Goal: Feedback & Contribution: Leave review/rating

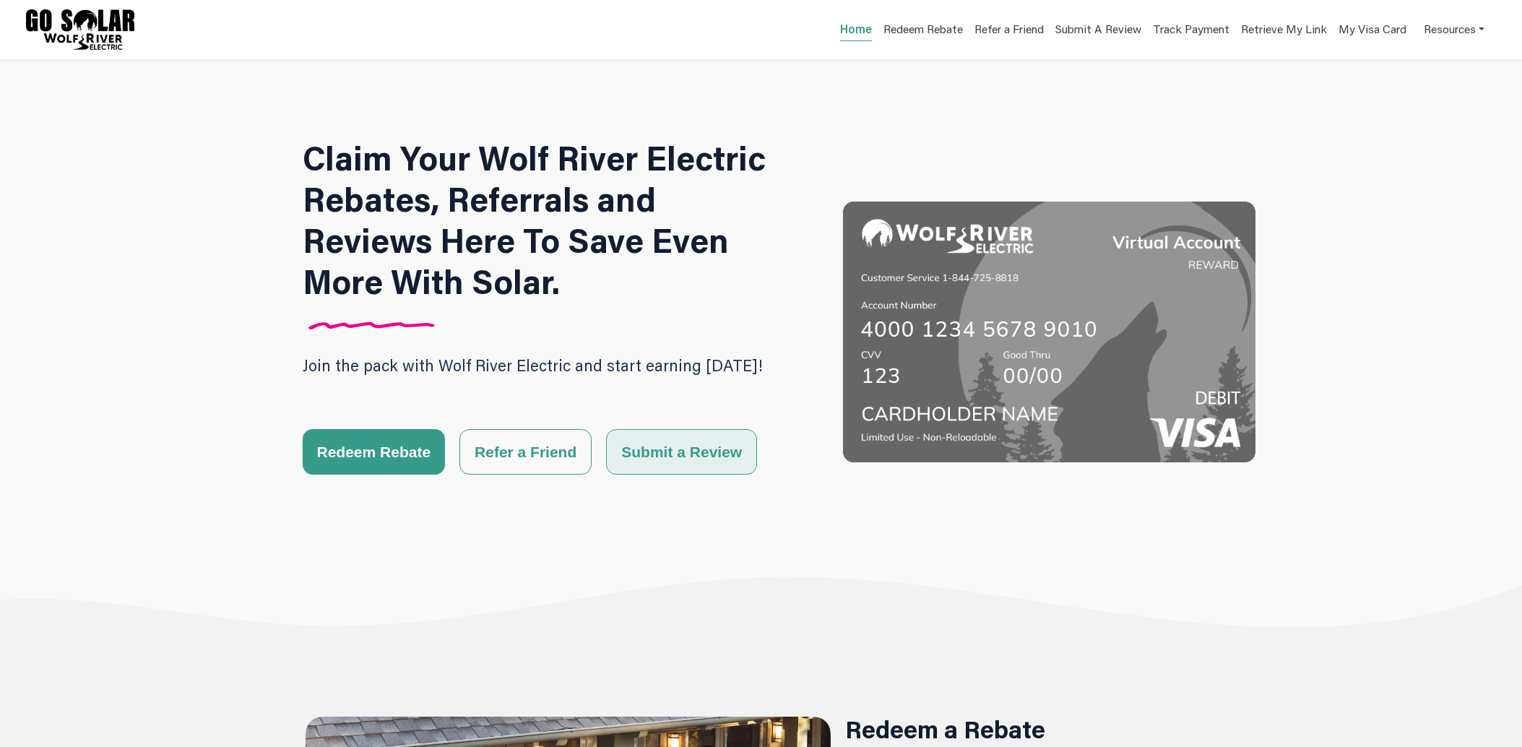
click at [665, 456] on button "Submit a Review" at bounding box center [681, 452] width 151 height 46
click at [534, 445] on button "Refer a Friend" at bounding box center [525, 452] width 132 height 46
click at [625, 459] on button "Submit a Review" at bounding box center [681, 452] width 151 height 46
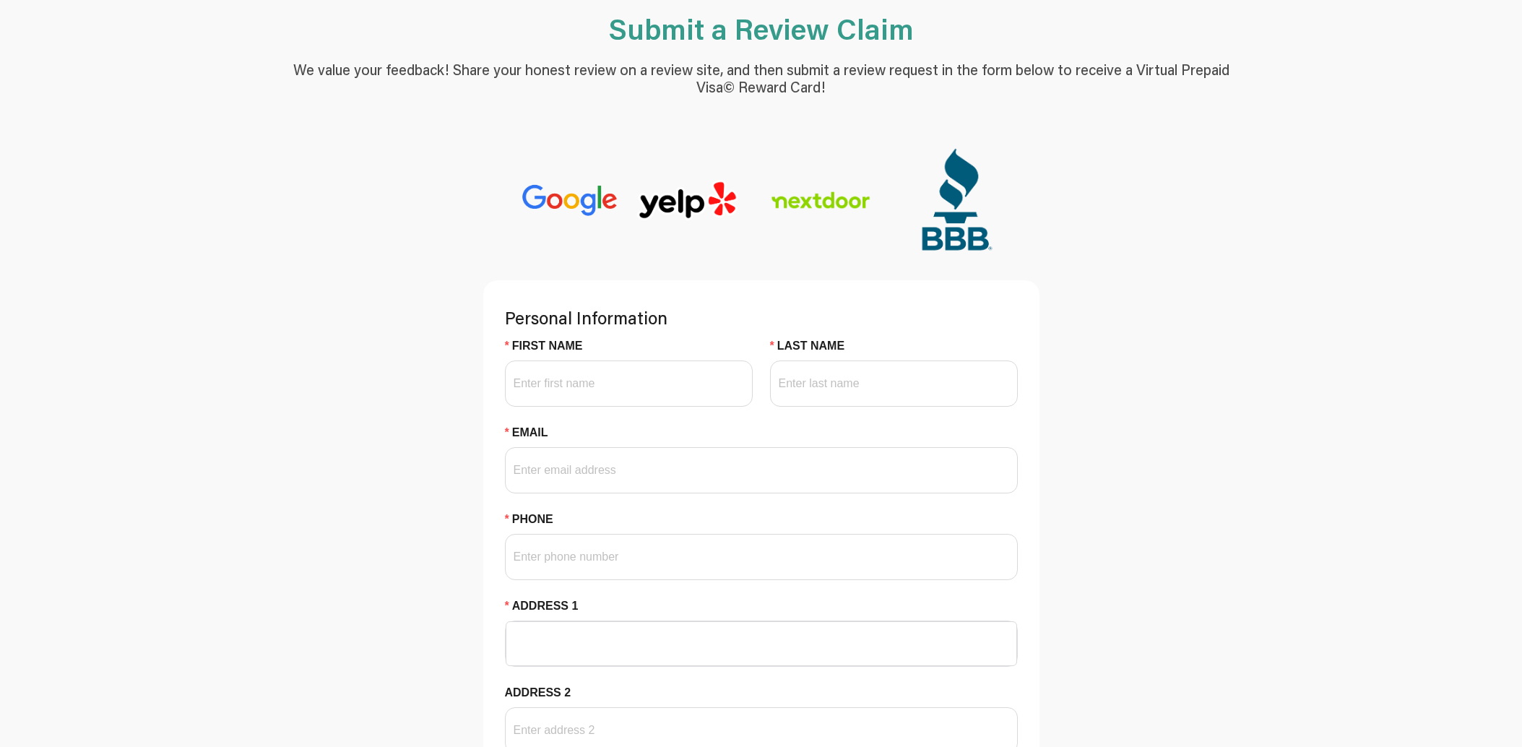
scroll to position [64, 0]
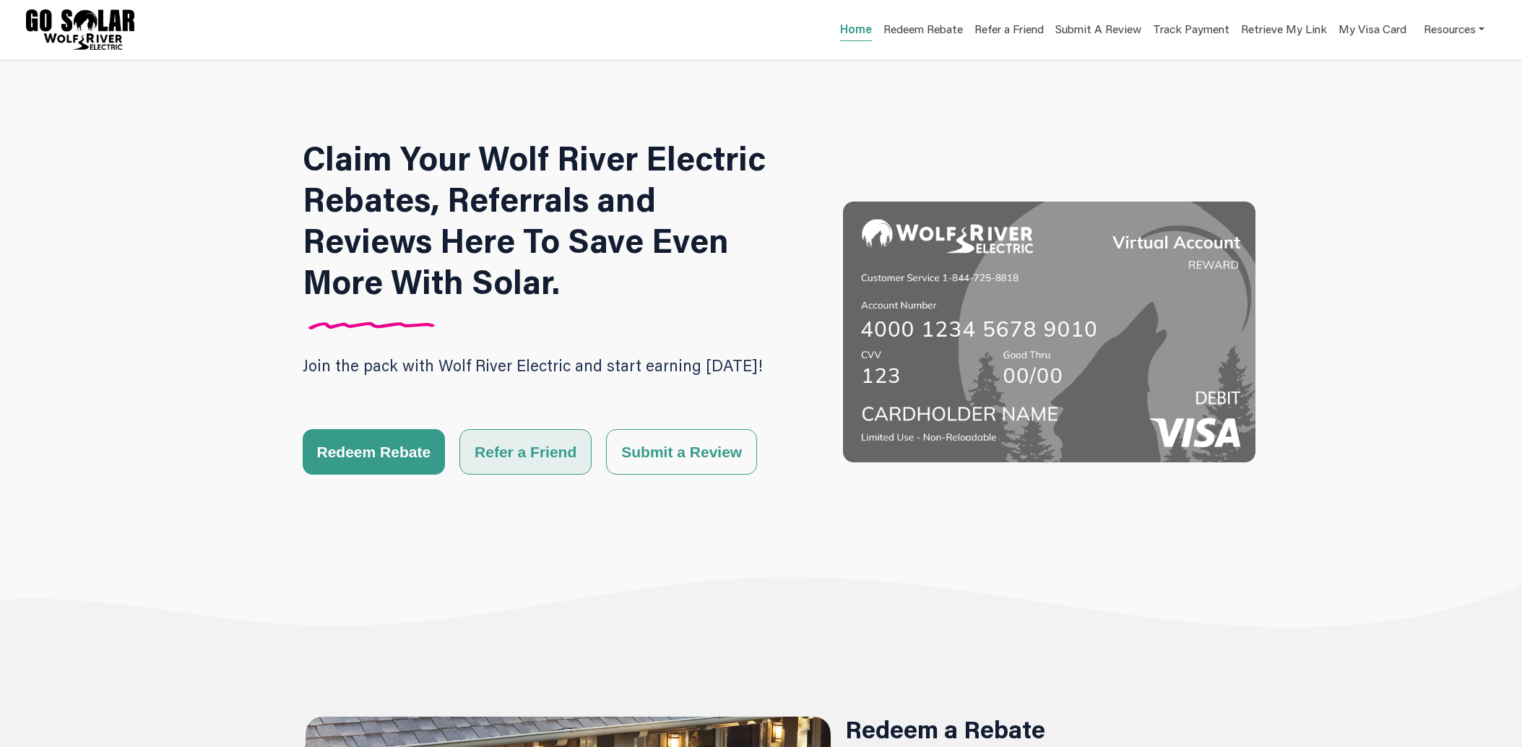
click at [541, 456] on button "Refer a Friend" at bounding box center [525, 452] width 132 height 46
click at [628, 455] on button "Submit a Review" at bounding box center [681, 452] width 151 height 46
click at [547, 445] on button "Refer a Friend" at bounding box center [525, 452] width 132 height 46
click at [651, 453] on button "Submit a Review" at bounding box center [681, 452] width 151 height 46
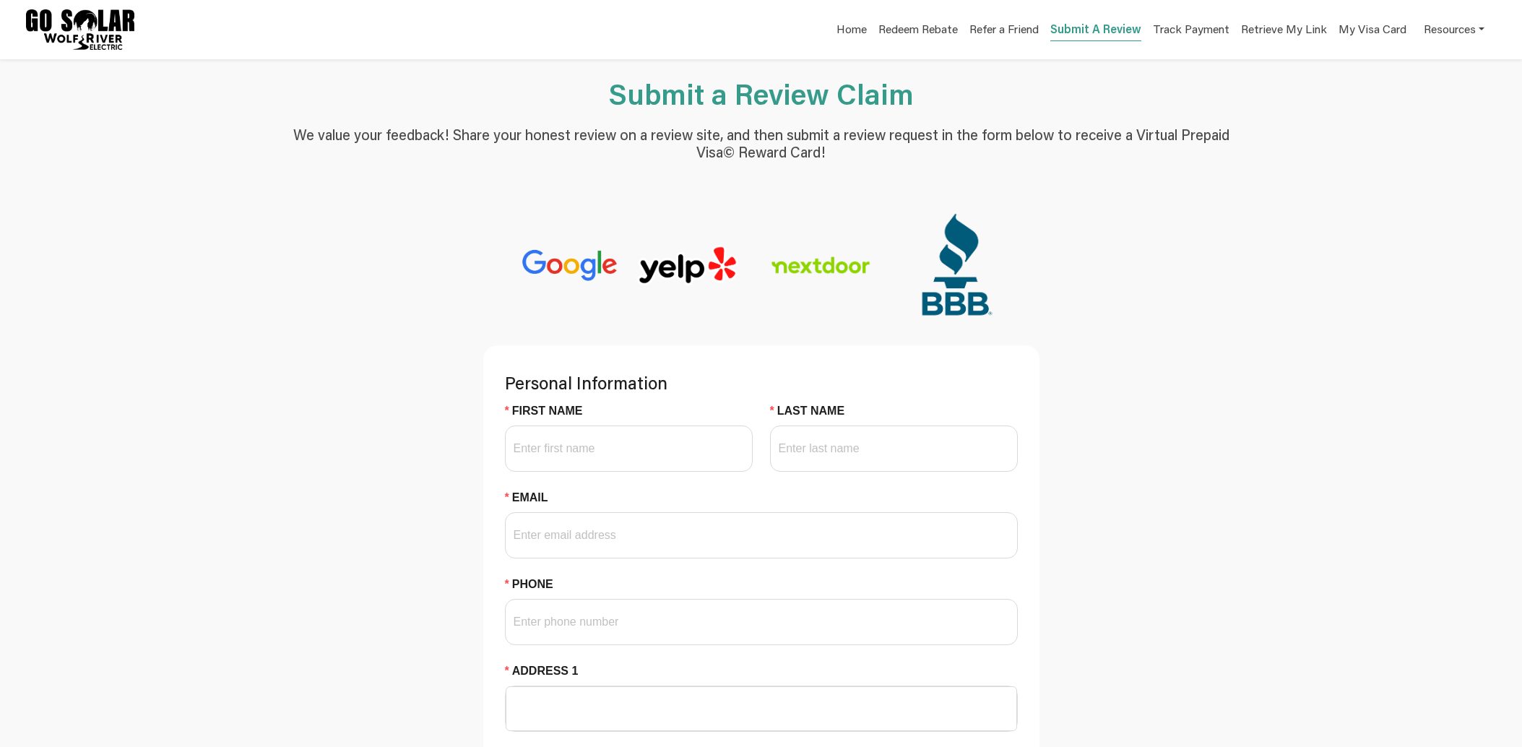
click at [441, 70] on div "Submit a Review Claim We value your feedback! Share your honest review on a rev…" at bounding box center [761, 122] width 936 height 126
